Goal: Navigation & Orientation: Find specific page/section

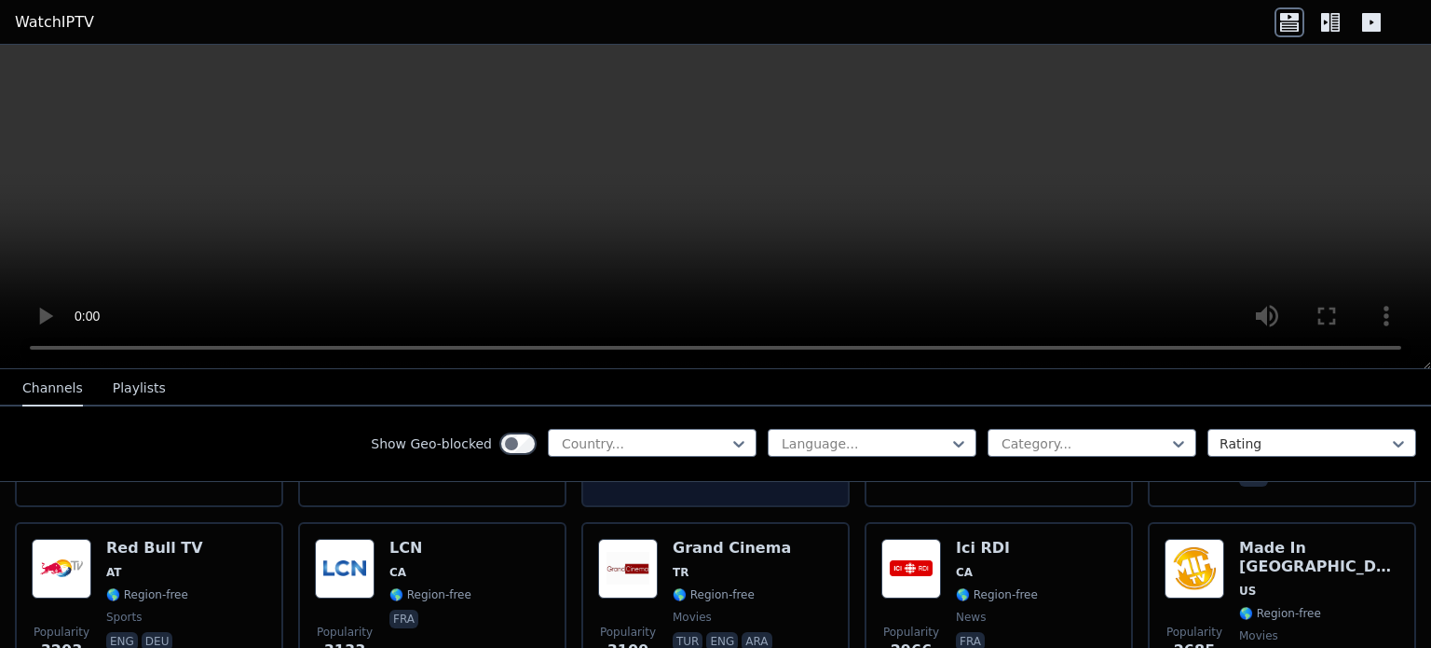
scroll to position [559, 0]
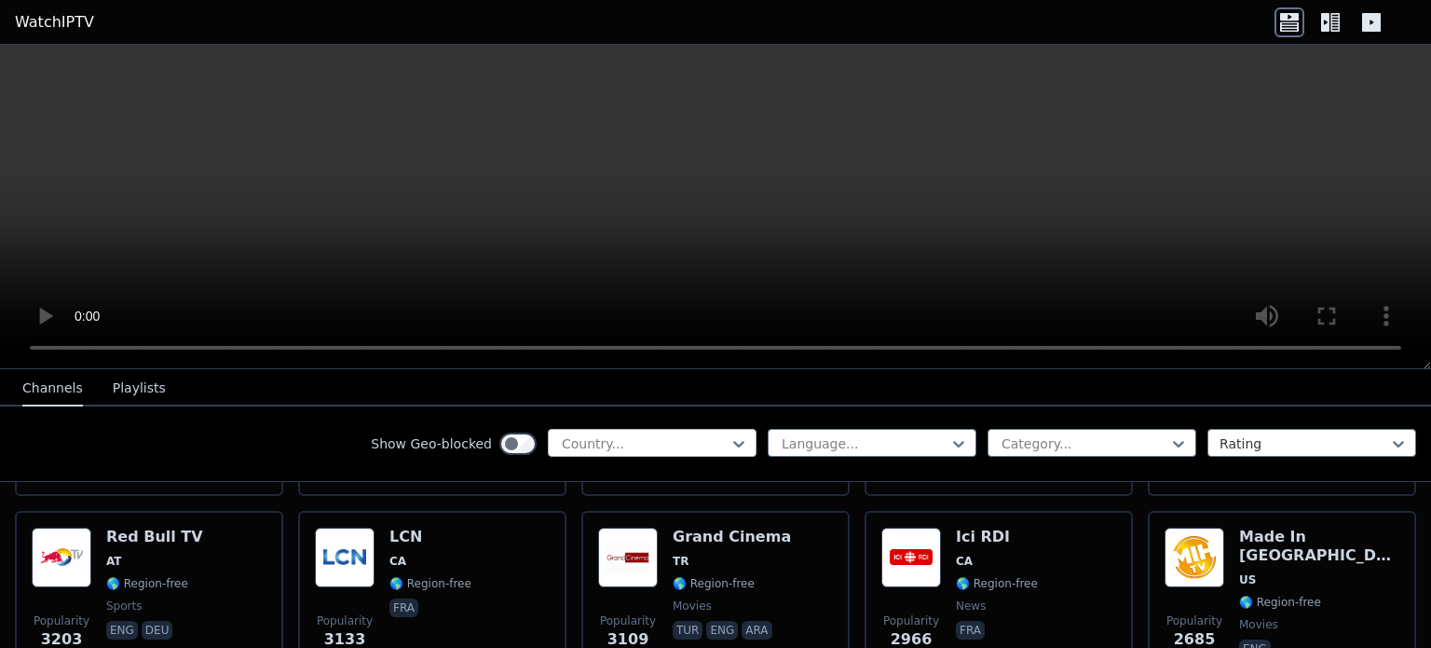
click at [617, 444] on div at bounding box center [645, 443] width 170 height 19
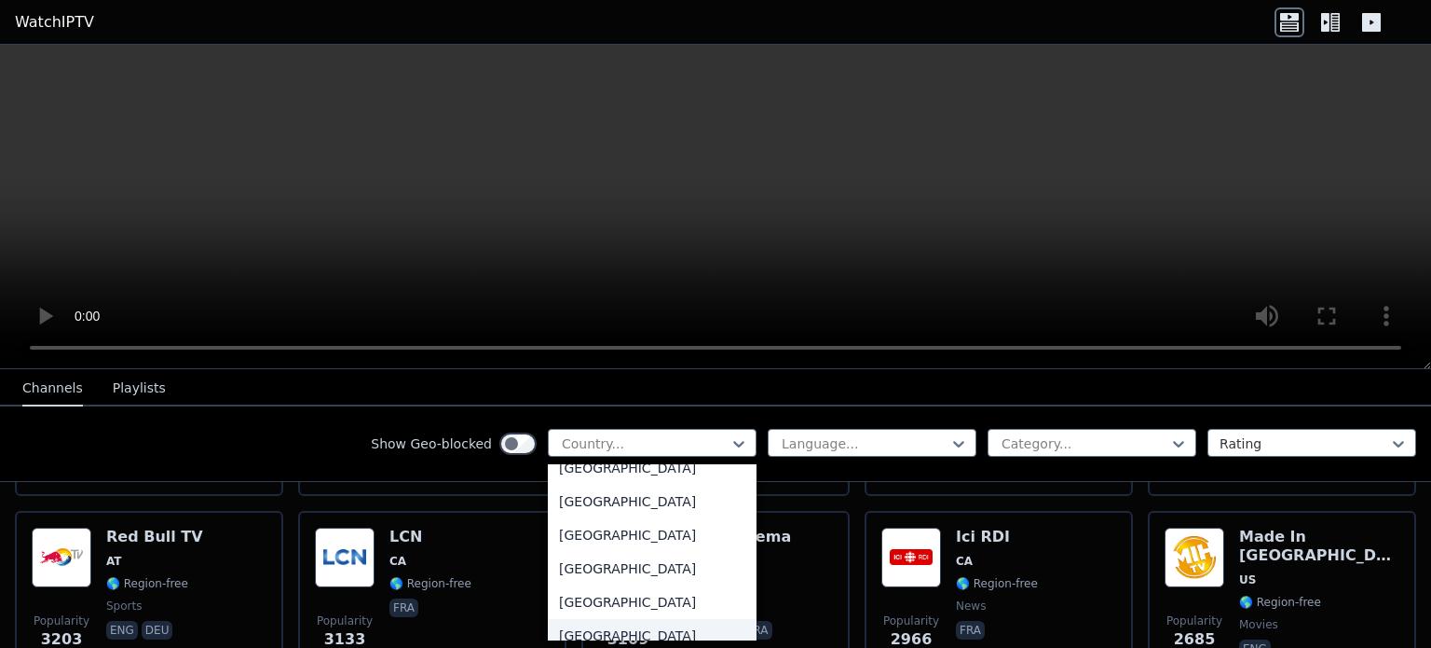
scroll to position [5777, 0]
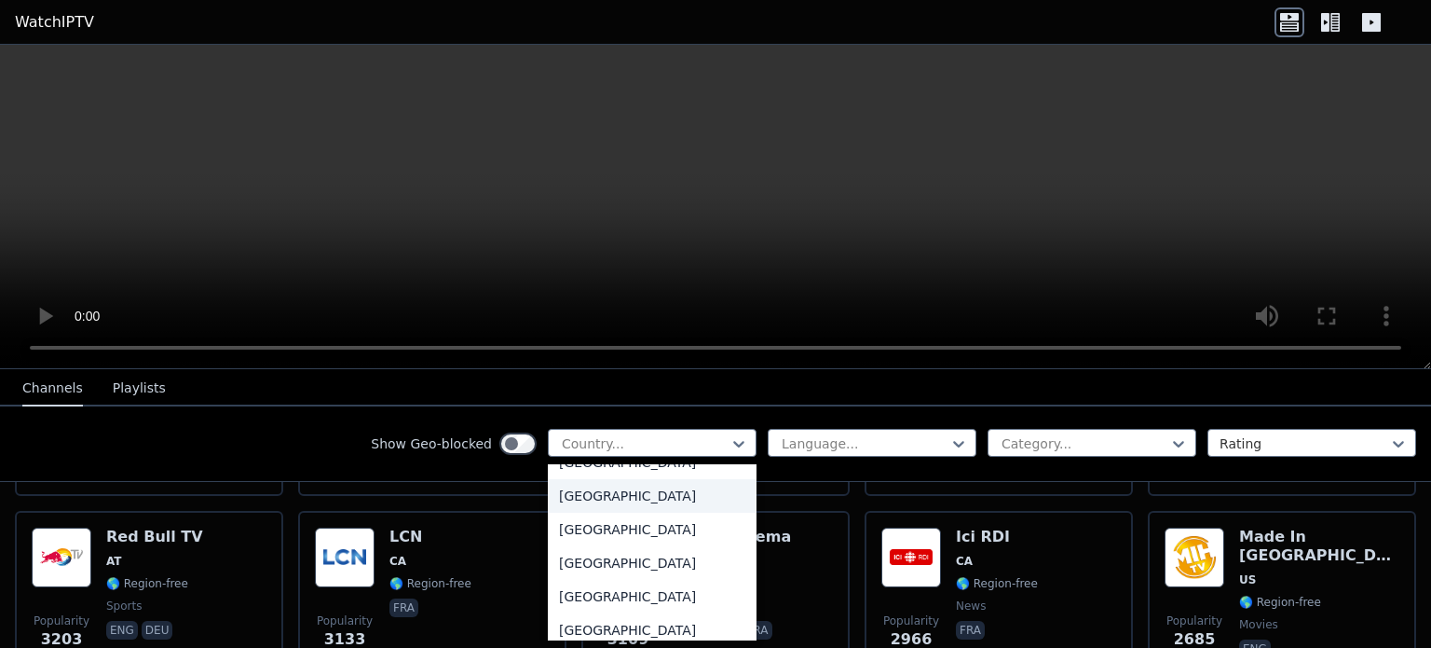
click at [607, 490] on div "[GEOGRAPHIC_DATA]" at bounding box center [652, 496] width 209 height 34
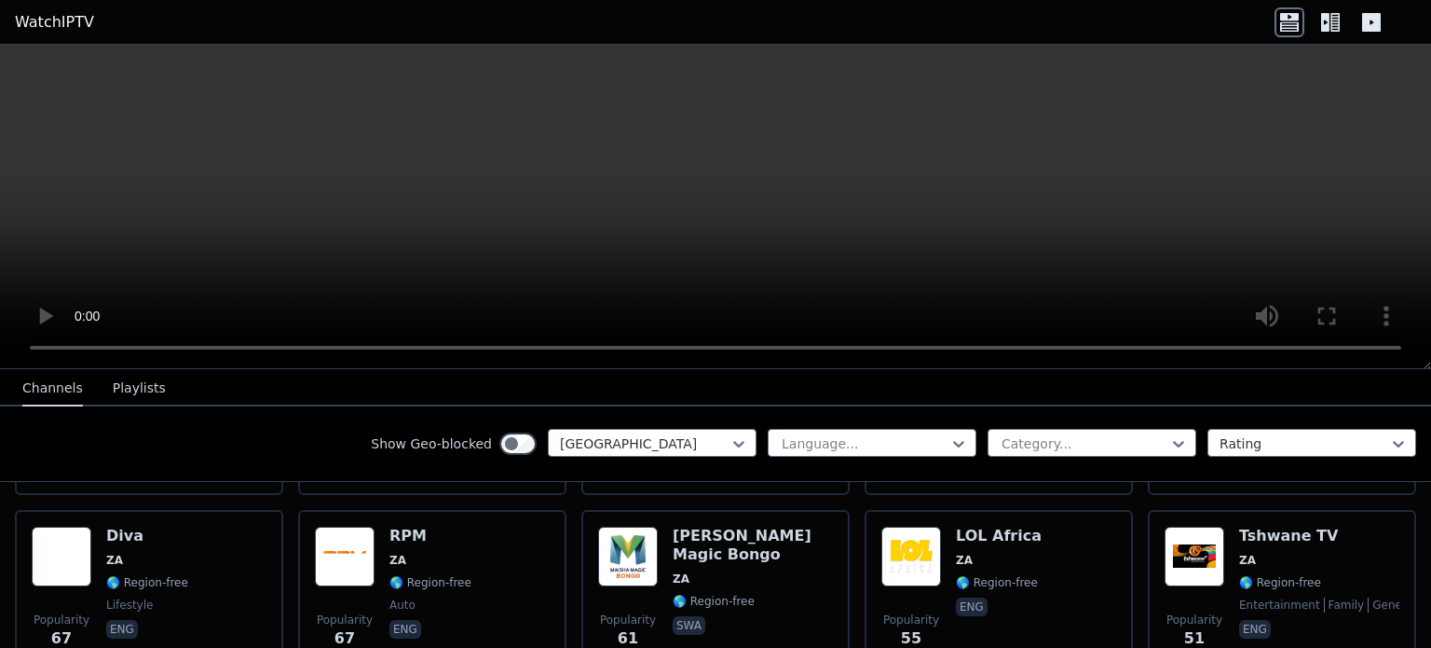
scroll to position [540, 0]
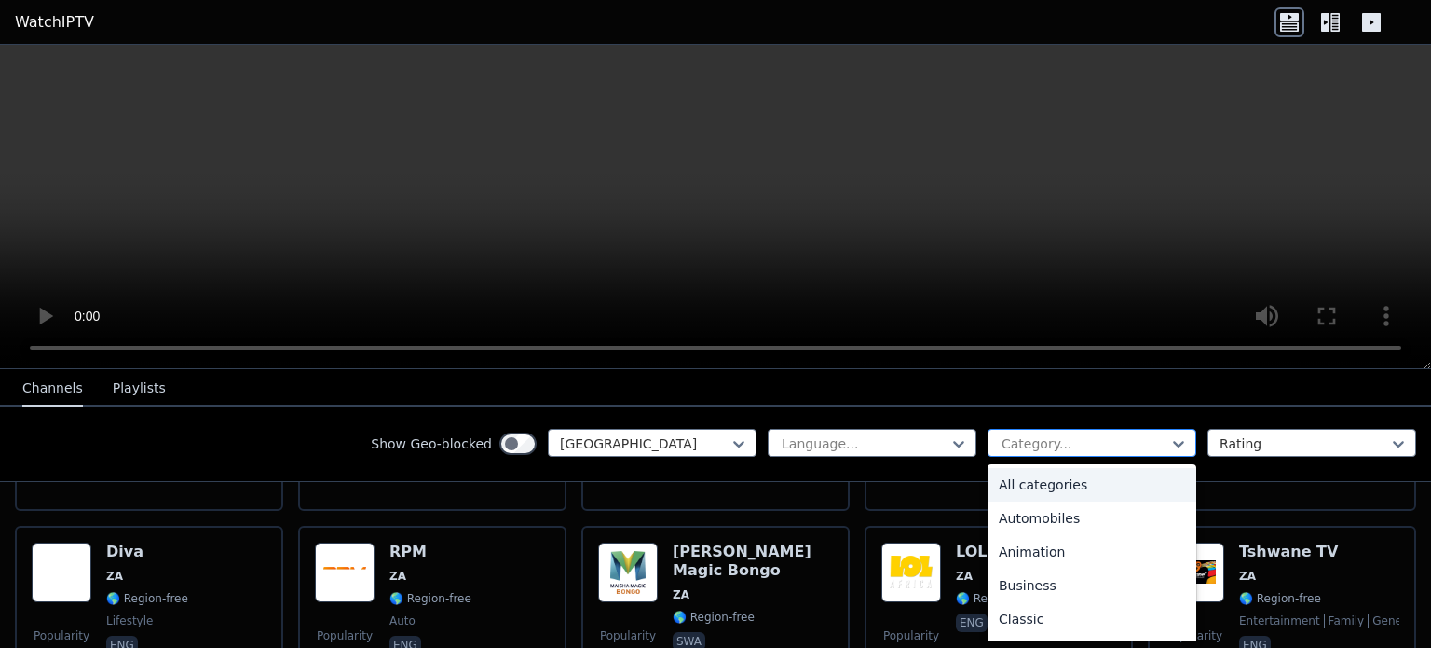
click at [1075, 444] on div at bounding box center [1085, 443] width 170 height 19
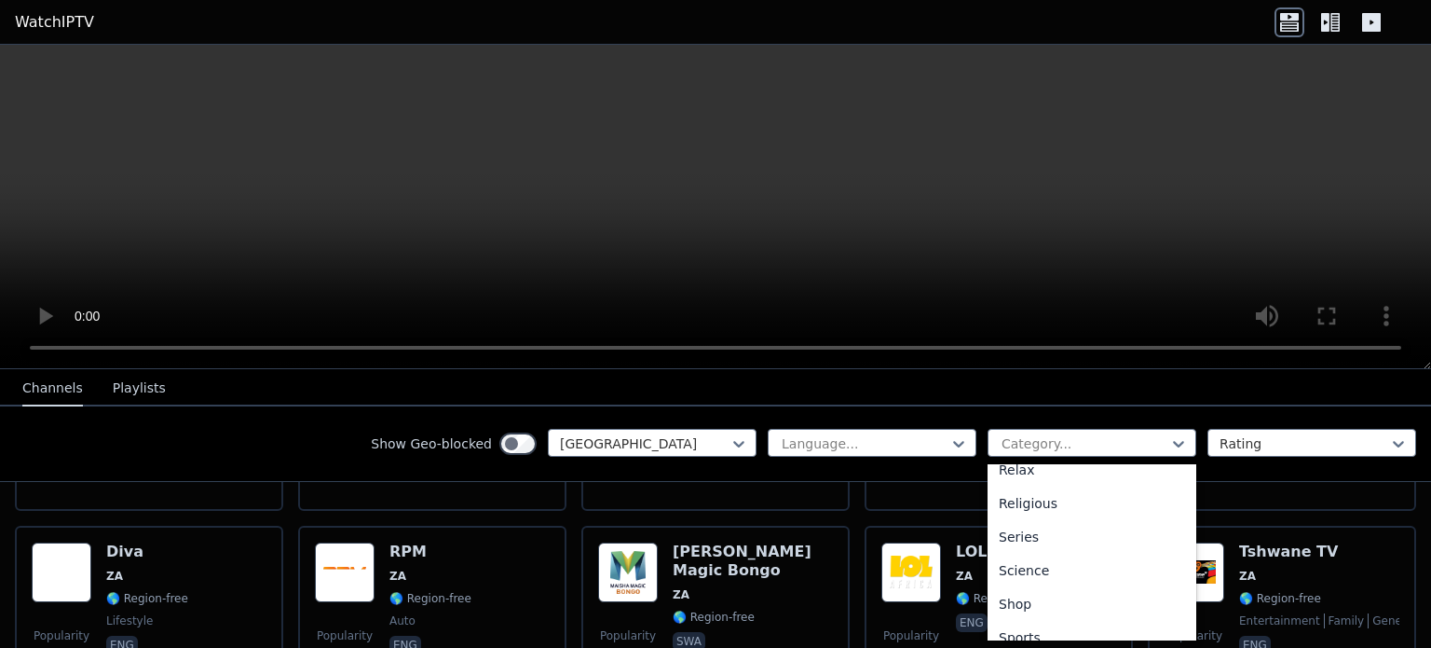
scroll to position [736, 0]
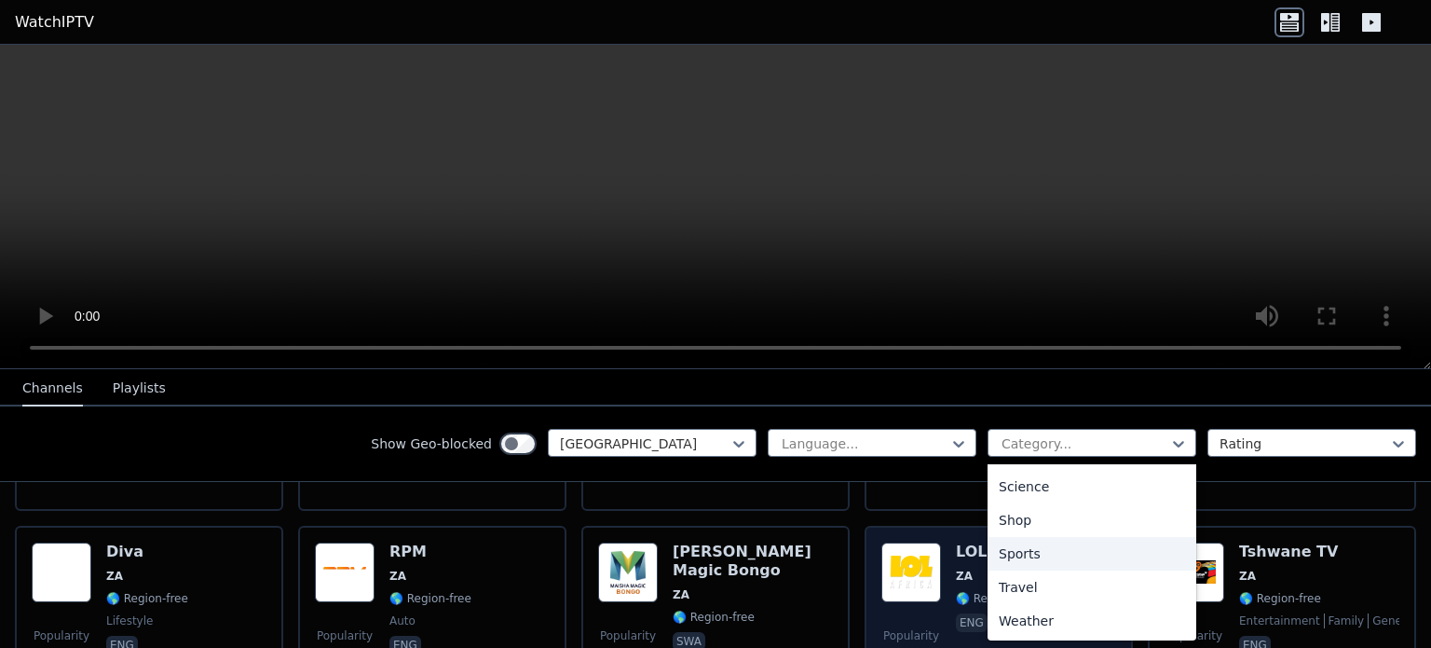
click at [1013, 552] on div "Sports" at bounding box center [1092, 554] width 209 height 34
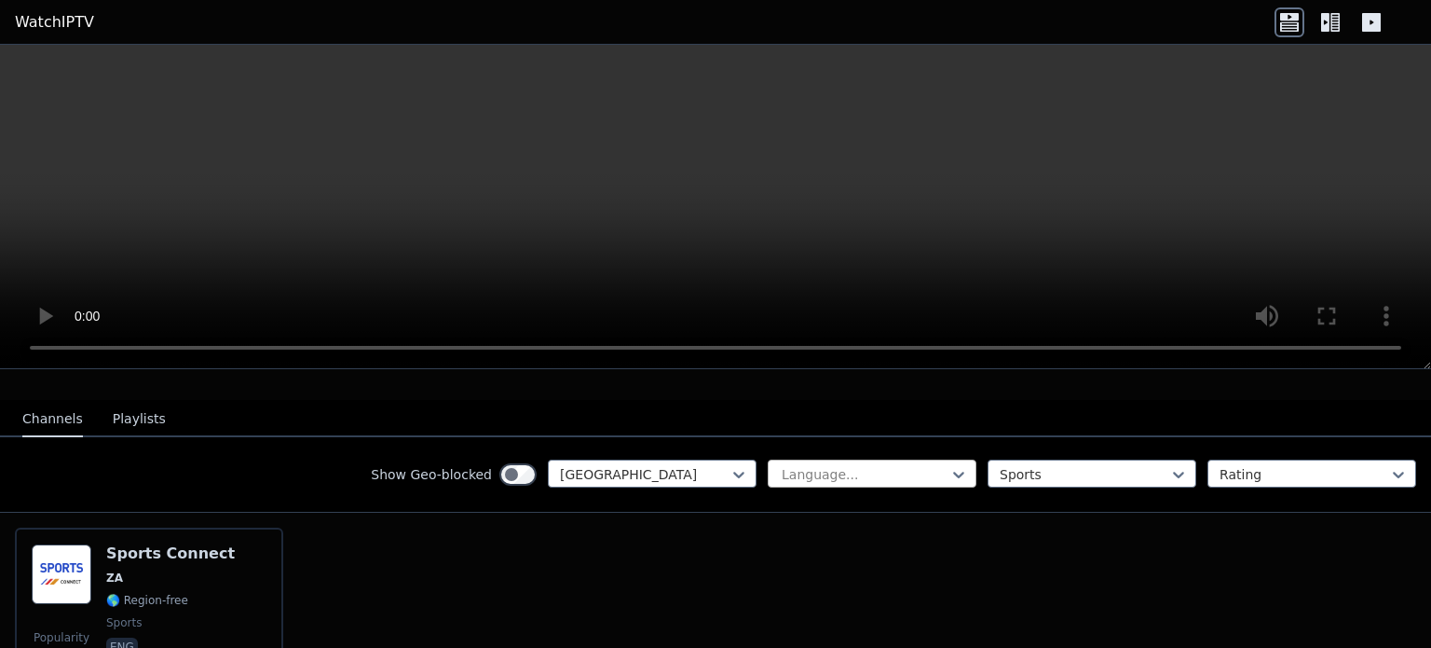
scroll to position [190, 0]
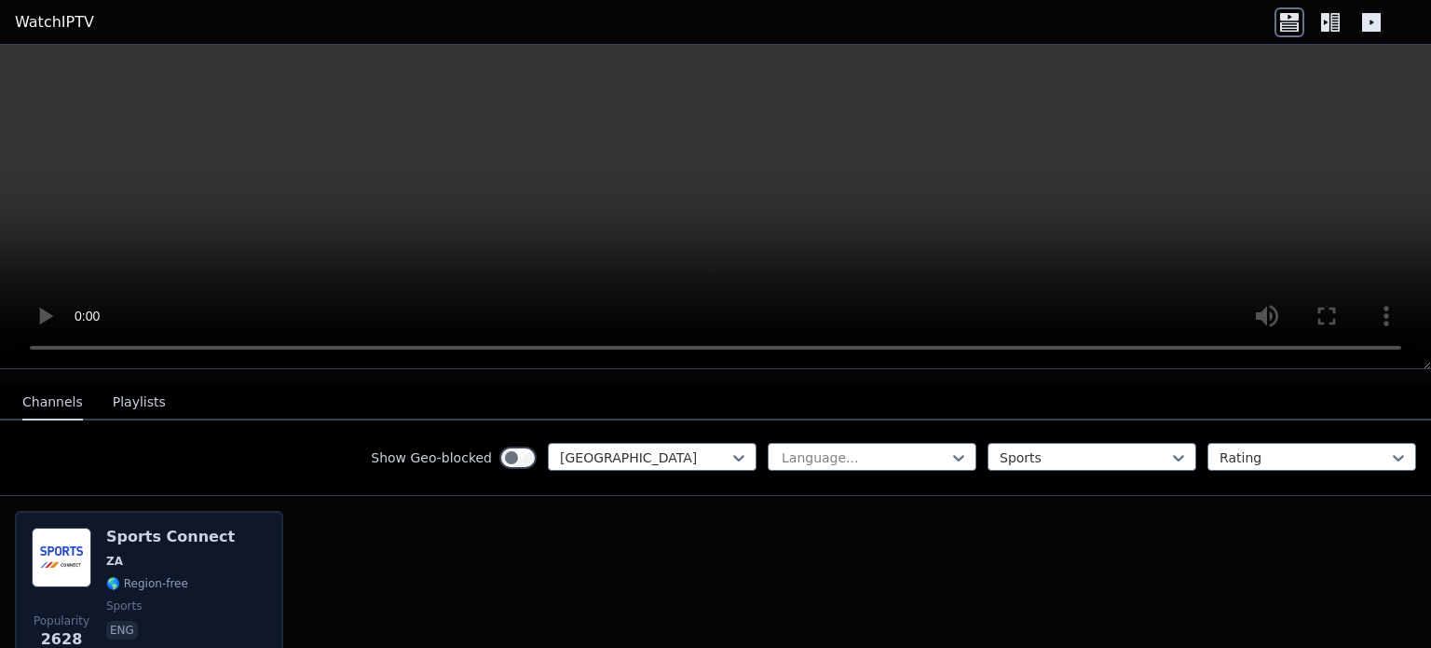
click at [151, 527] on h6 "Sports Connect" at bounding box center [170, 536] width 129 height 19
